Goal: Ask a question

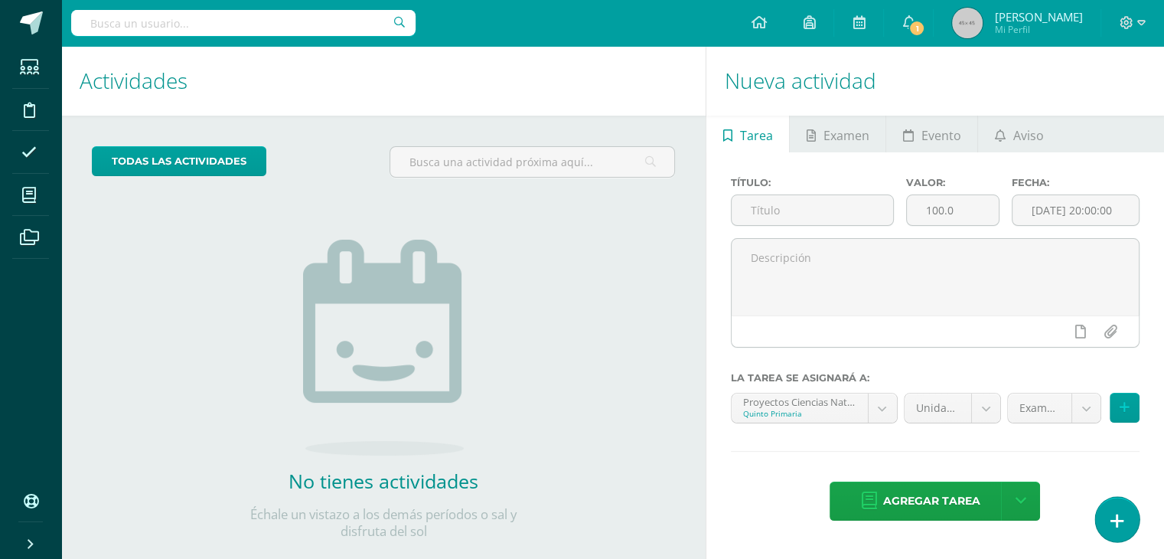
click at [1114, 503] on link at bounding box center [1117, 519] width 44 height 44
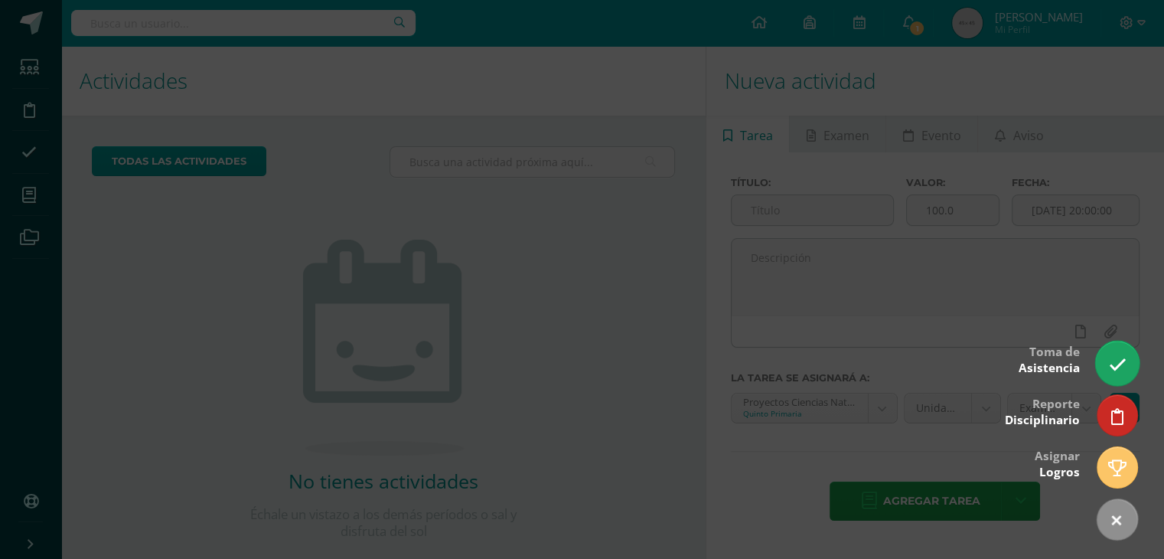
click at [1113, 372] on icon at bounding box center [1117, 365] width 18 height 18
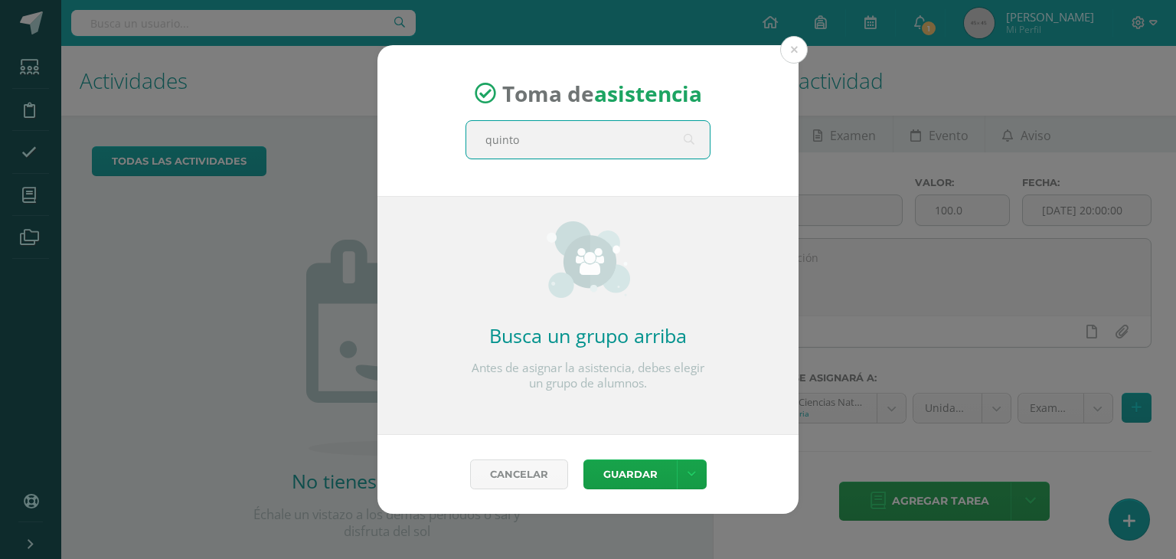
type input "quinto c"
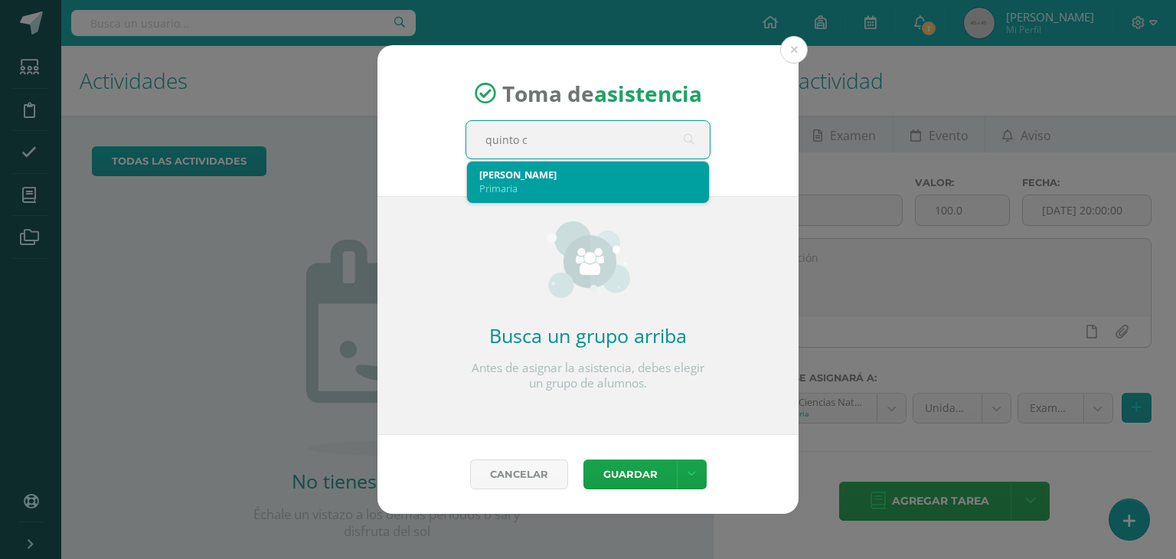
click at [511, 191] on div "Primaria" at bounding box center [587, 188] width 217 height 14
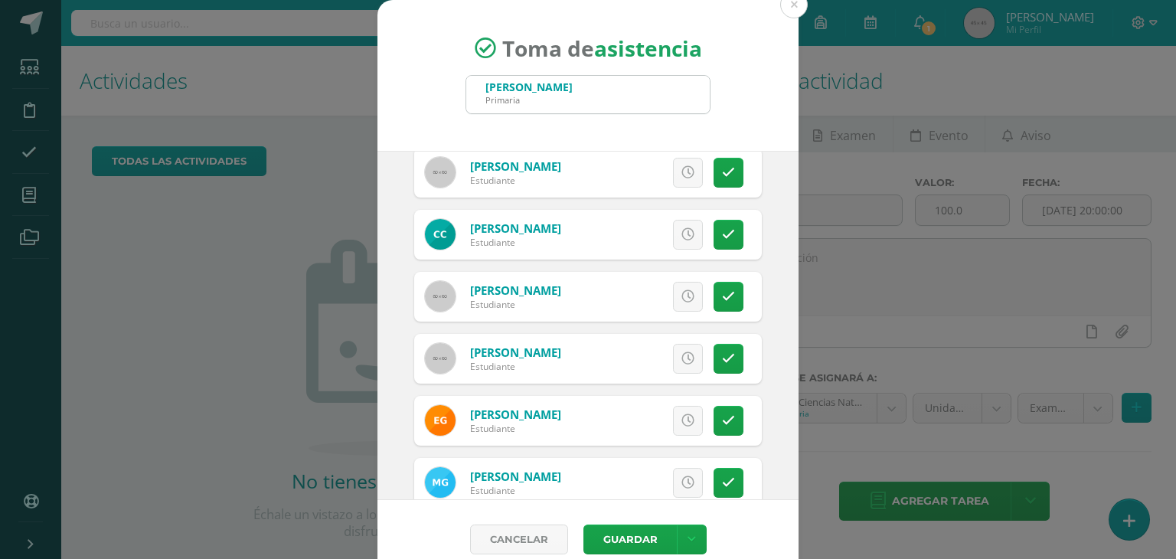
scroll to position [297, 0]
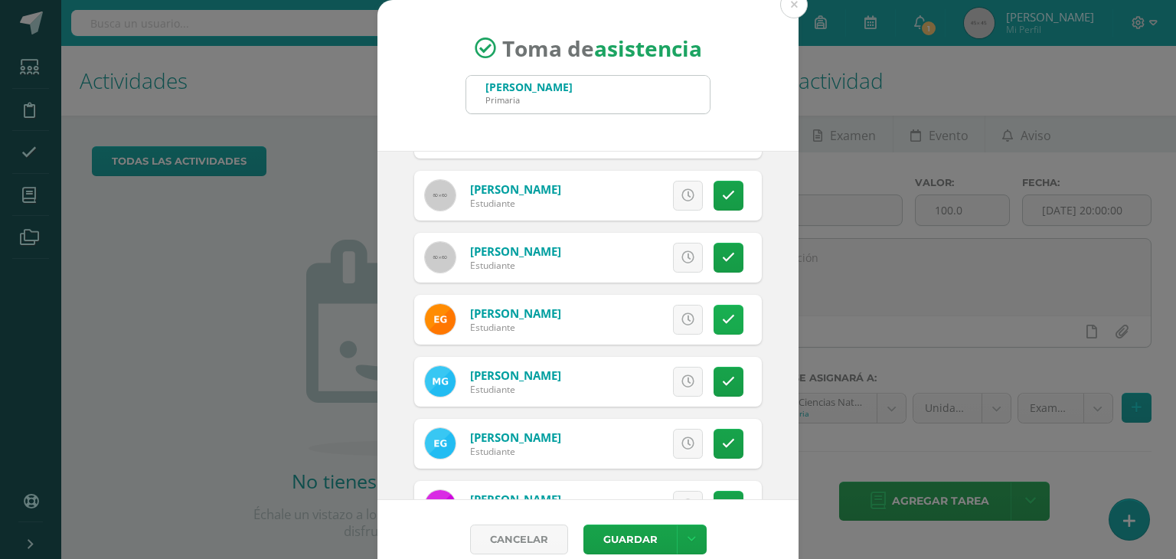
click at [722, 316] on icon at bounding box center [728, 319] width 13 height 13
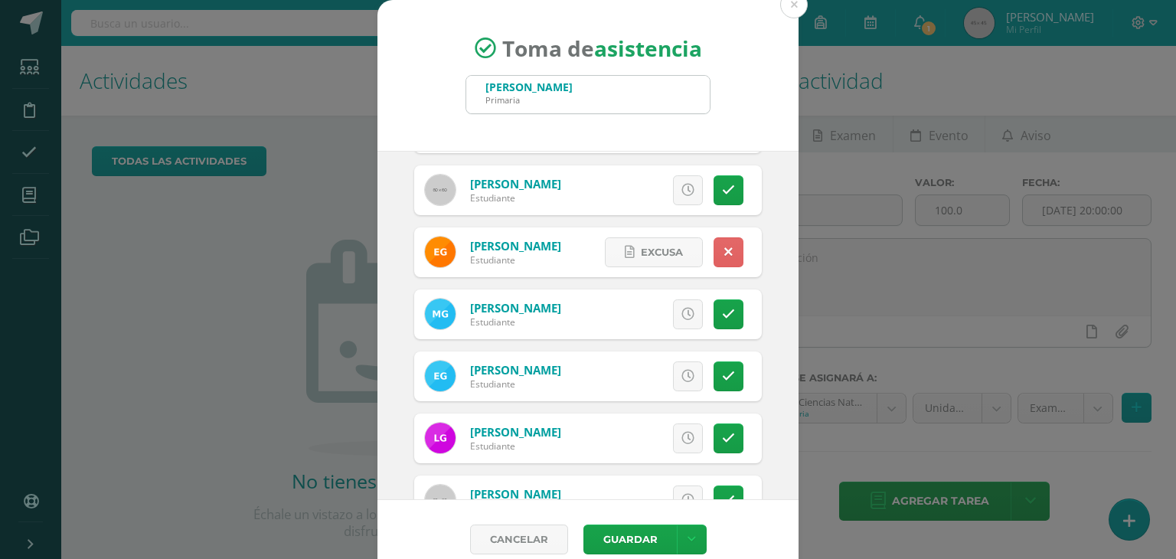
scroll to position [374, 0]
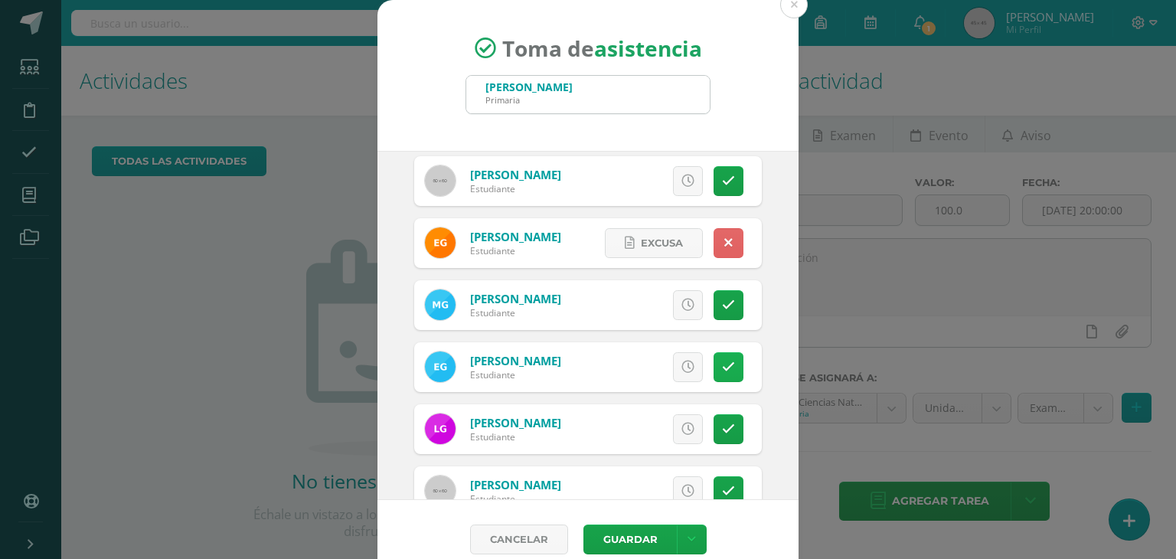
click at [722, 371] on icon at bounding box center [728, 367] width 13 height 13
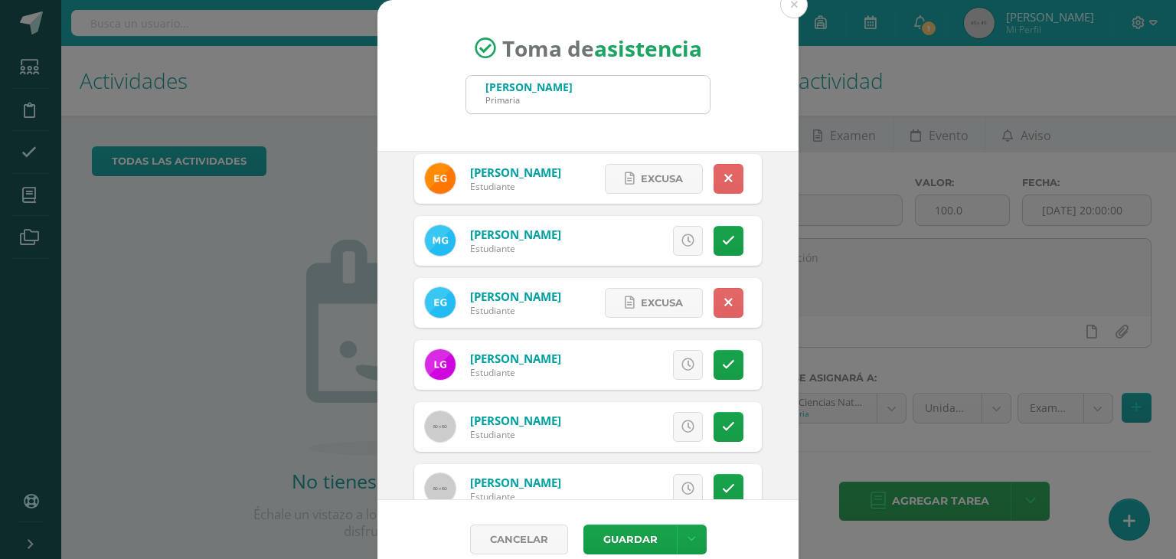
scroll to position [443, 0]
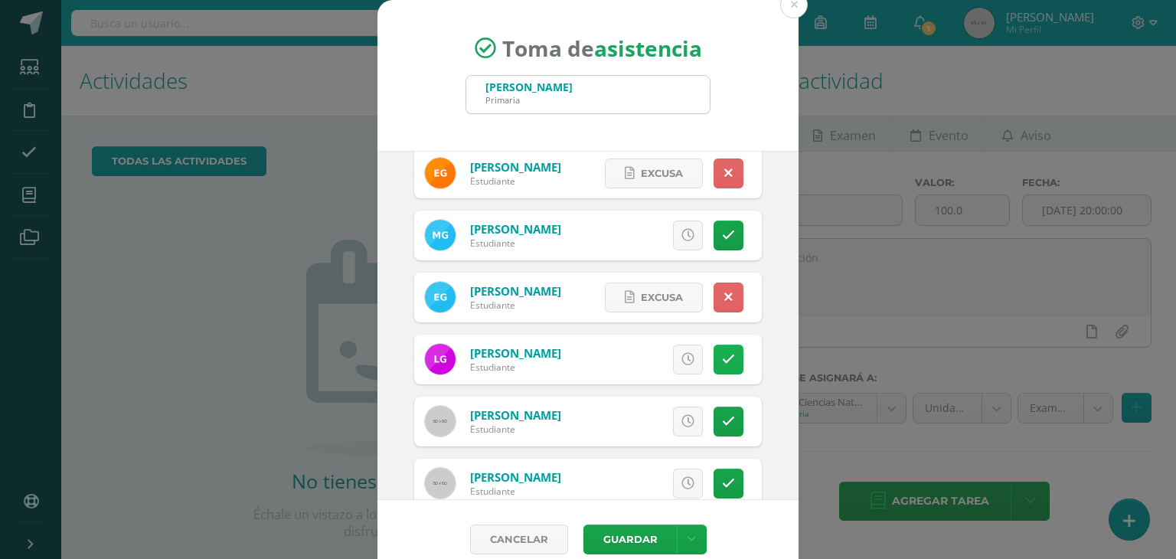
click at [722, 357] on icon at bounding box center [728, 359] width 13 height 13
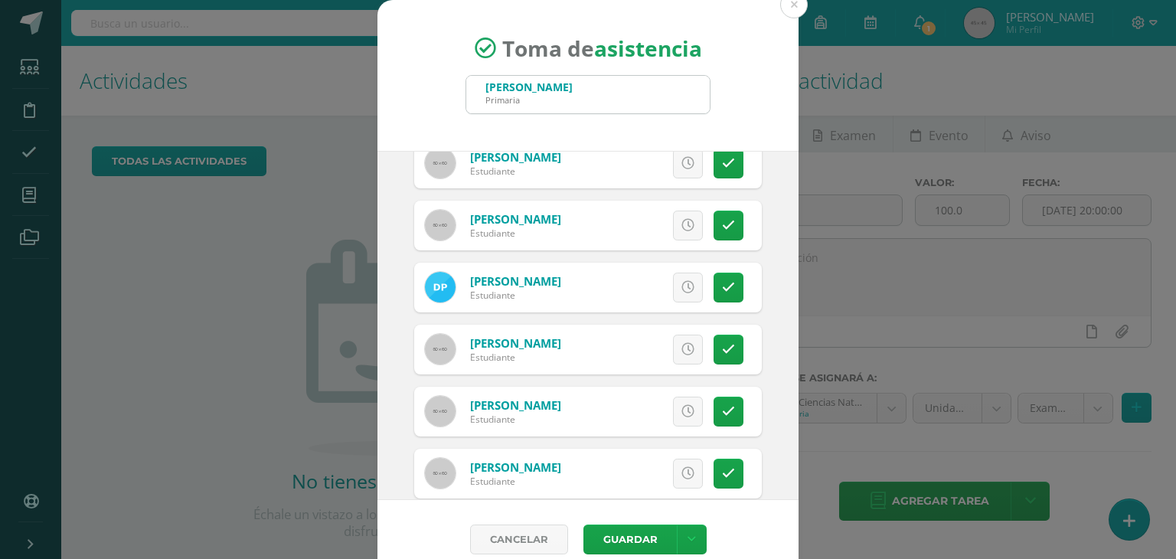
scroll to position [1158, 0]
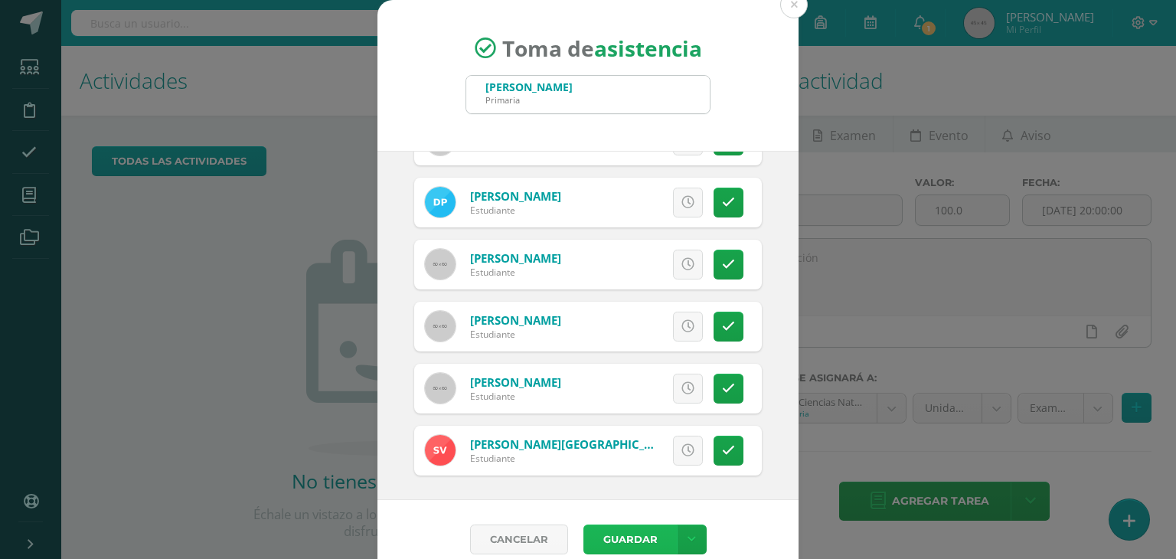
click at [636, 537] on button "Guardar" at bounding box center [629, 539] width 93 height 30
